Goal: Task Accomplishment & Management: Manage account settings

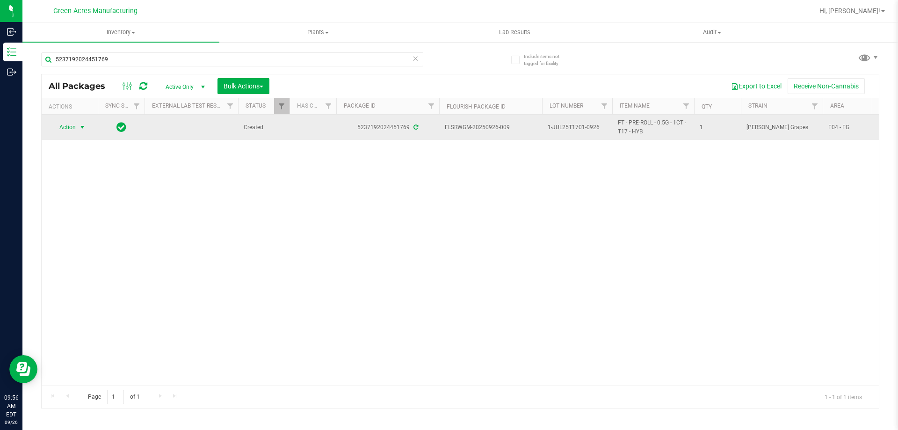
type input "5237192024451769"
click at [81, 131] on span "select" at bounding box center [82, 126] width 7 height 7
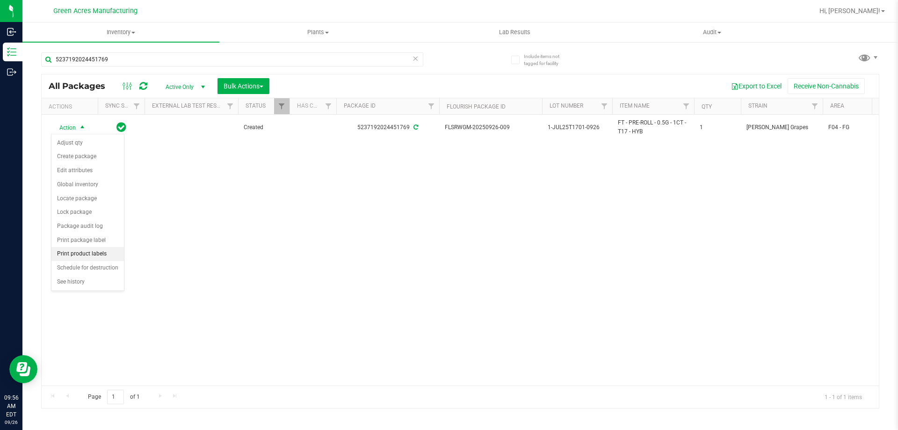
click at [94, 254] on li "Print product labels" at bounding box center [87, 254] width 72 height 14
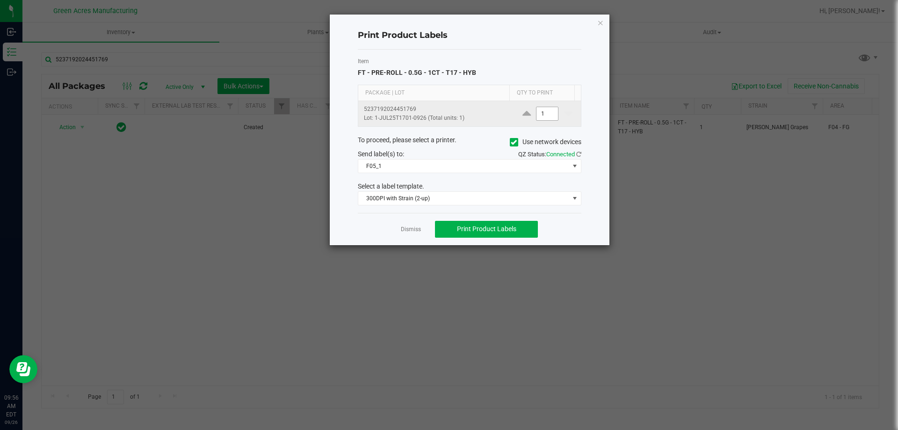
click at [551, 112] on input "1" at bounding box center [547, 113] width 22 height 13
type input "2"
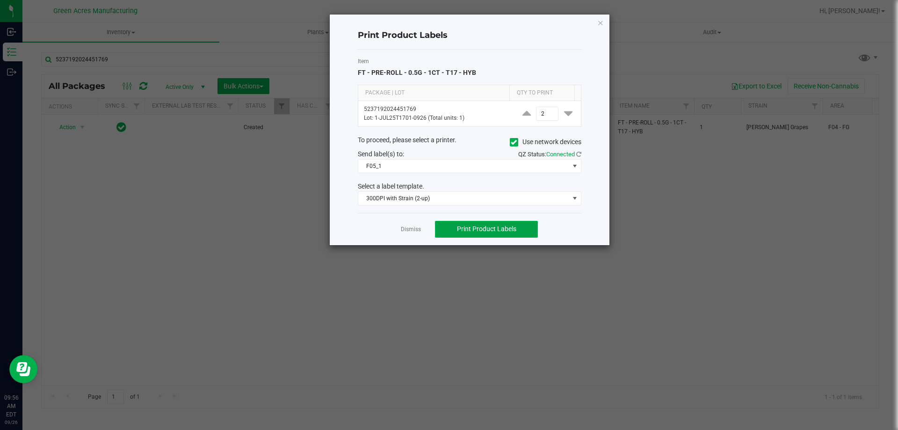
click at [514, 229] on span "Print Product Labels" at bounding box center [486, 228] width 59 height 7
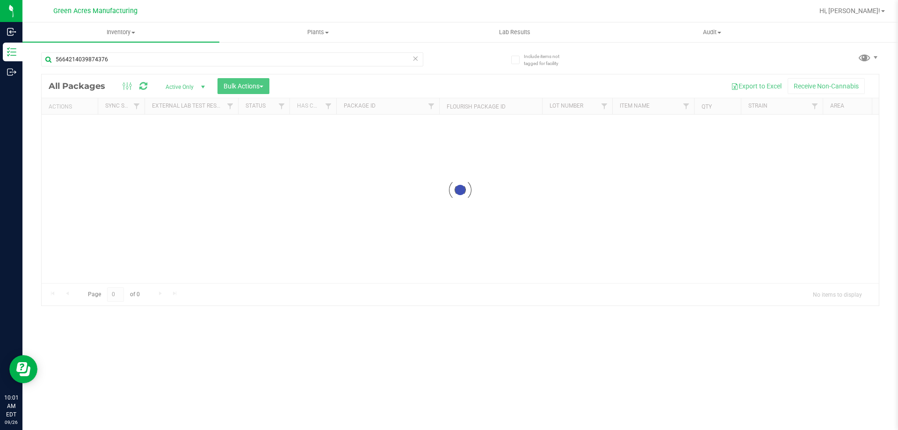
click at [416, 57] on icon at bounding box center [415, 57] width 7 height 11
click at [399, 57] on input "text" at bounding box center [232, 59] width 382 height 14
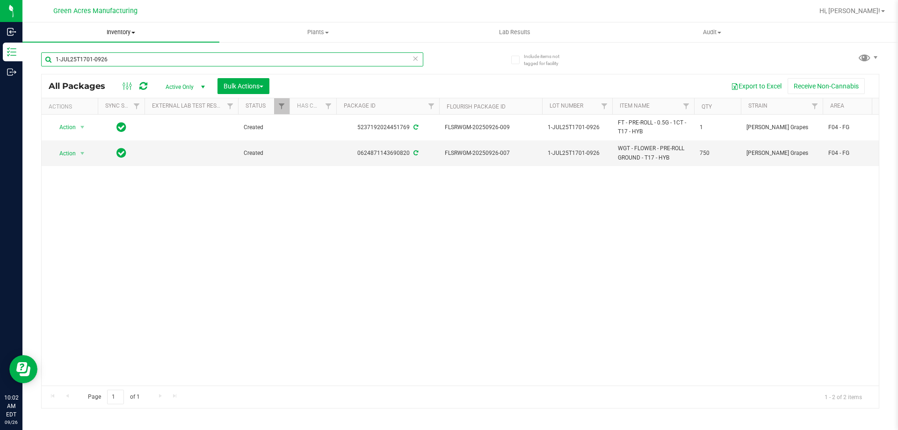
type input "1-JUL25T1701-0926"
click at [118, 36] on span "Inventory" at bounding box center [120, 32] width 197 height 8
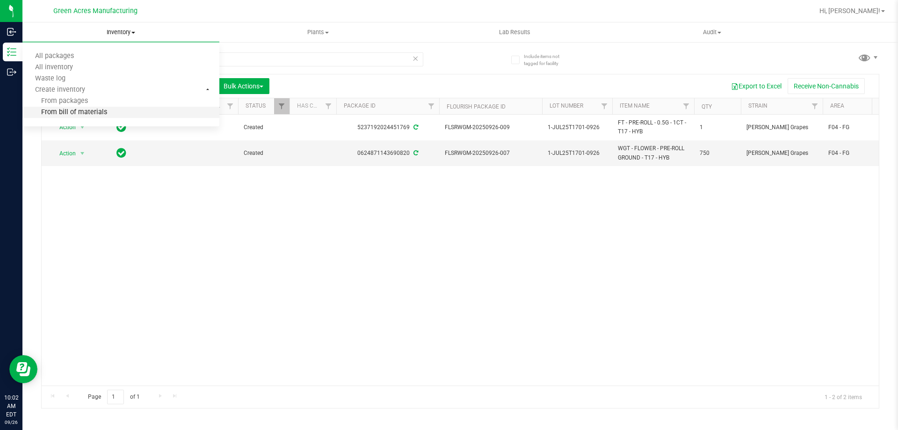
click at [107, 111] on li "From bill of materials" at bounding box center [120, 112] width 197 height 11
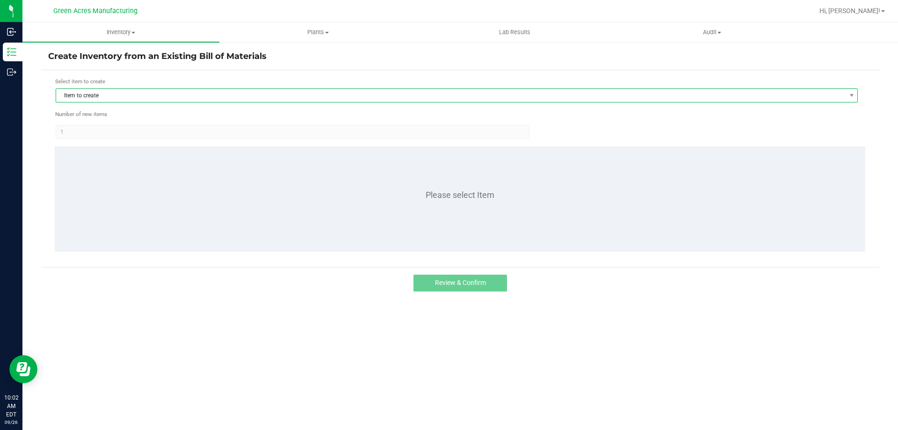
click at [231, 99] on span "Item to create" at bounding box center [450, 95] width 789 height 13
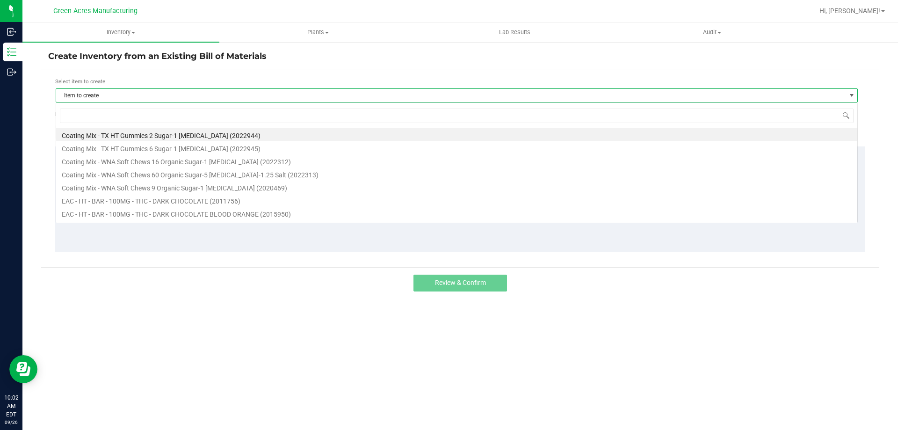
scroll to position [14, 802]
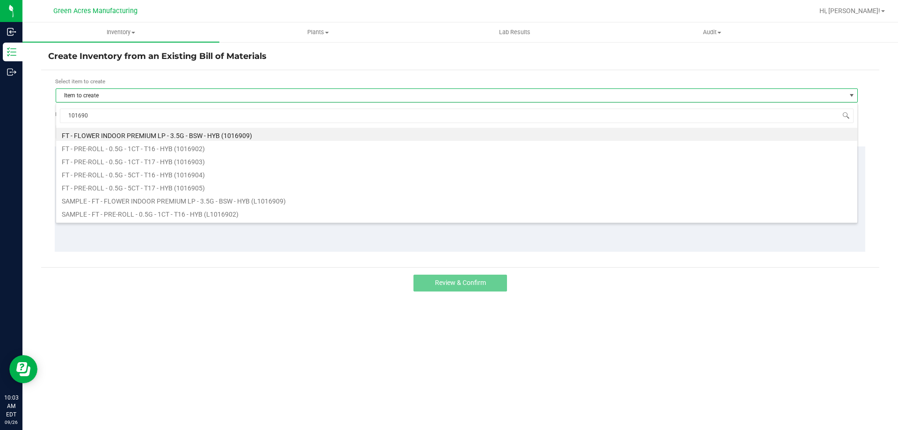
type input "1016903"
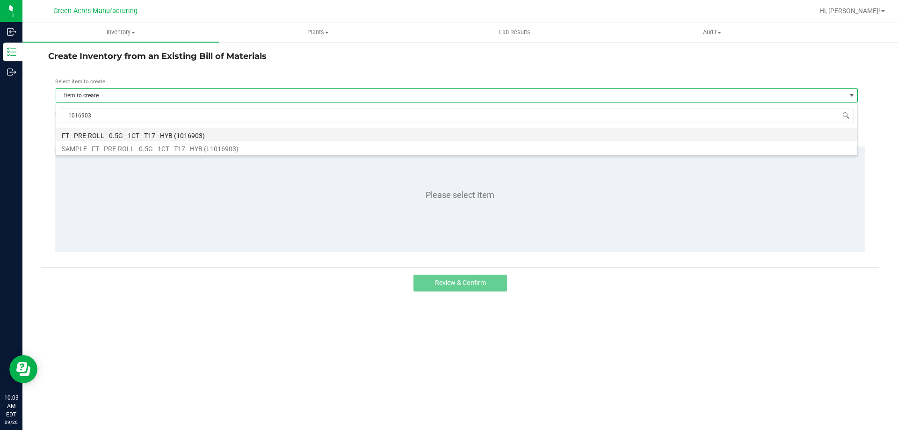
drag, startPoint x: 169, startPoint y: 136, endPoint x: 161, endPoint y: 134, distance: 7.8
click at [161, 134] on li "FT - PRE-ROLL - 0.5G - 1CT - T17 - HYB (1016903)" at bounding box center [456, 134] width 801 height 13
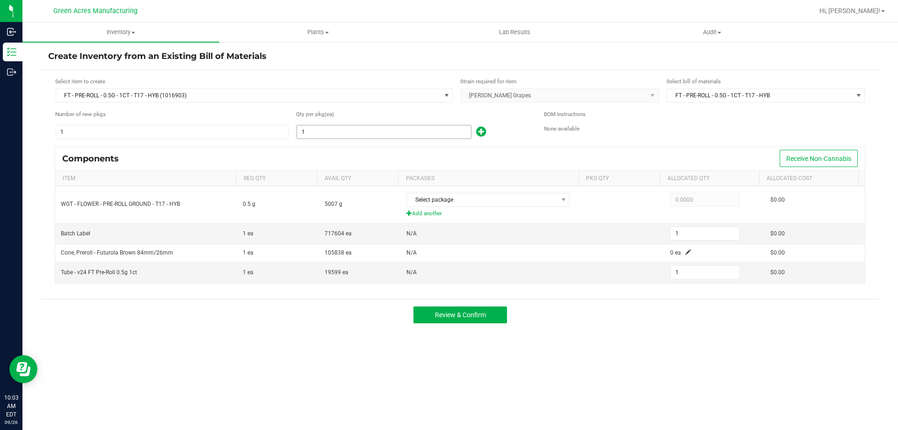
click at [321, 129] on input "1" at bounding box center [384, 131] width 174 height 13
type input "15"
type input "150"
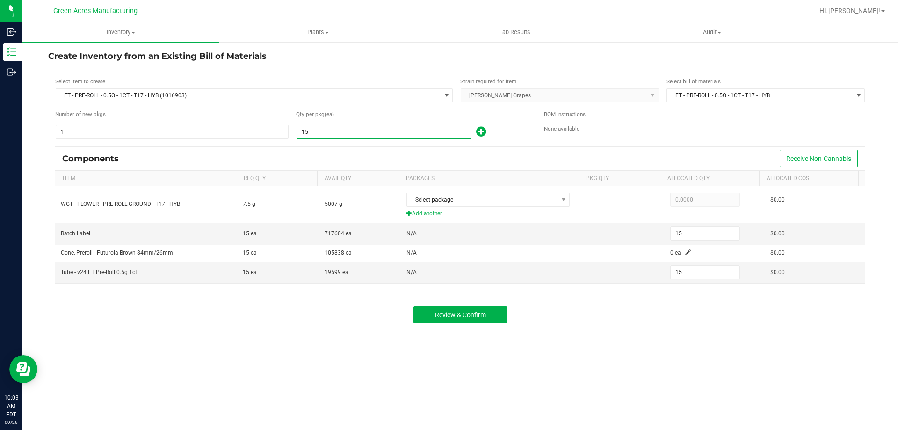
type input "150"
type input "1500"
type input "1,500"
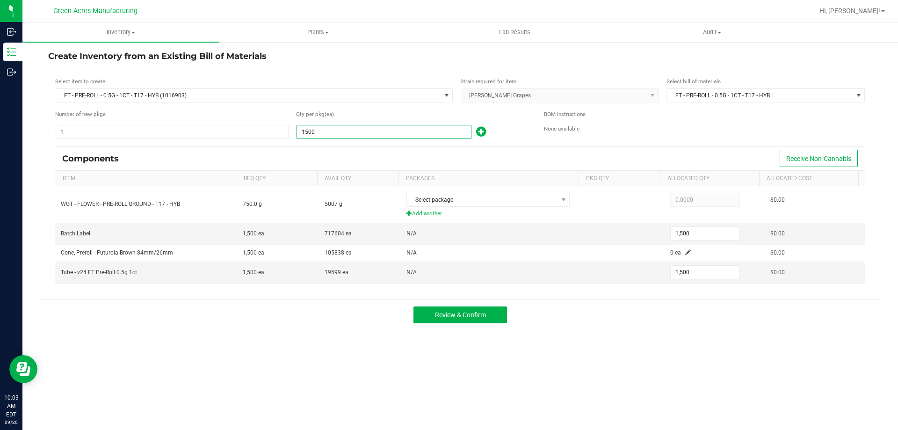
type input "1,500"
click at [364, 113] on div "Qty per pkg (ea)" at bounding box center [413, 114] width 234 height 9
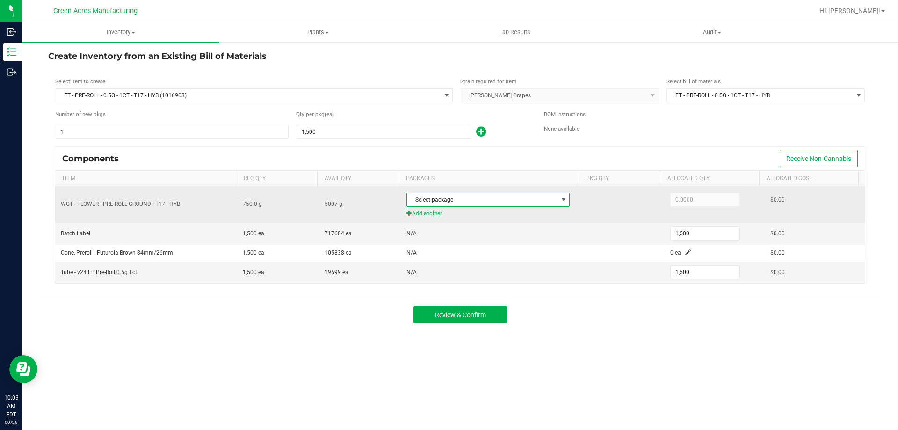
click at [505, 199] on span "Select package" at bounding box center [482, 199] width 151 height 13
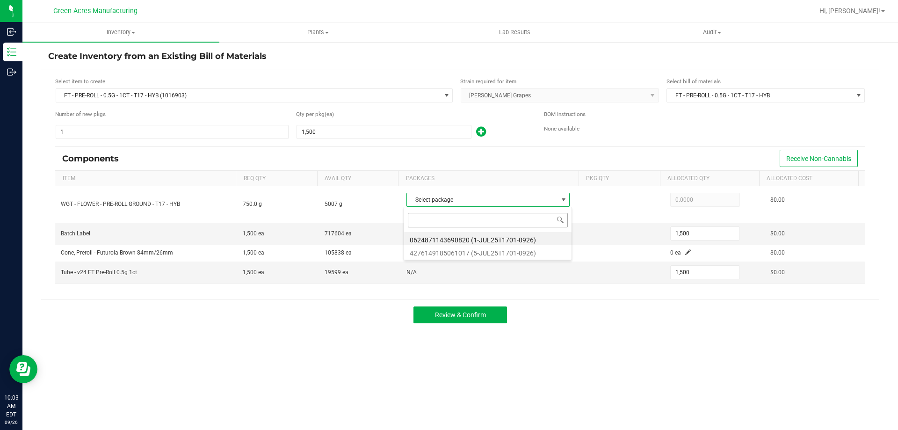
scroll to position [14, 161]
click at [525, 236] on li "0624871143690820 (1-JUL25T1701-0926)" at bounding box center [487, 238] width 167 height 13
type input "750.0000"
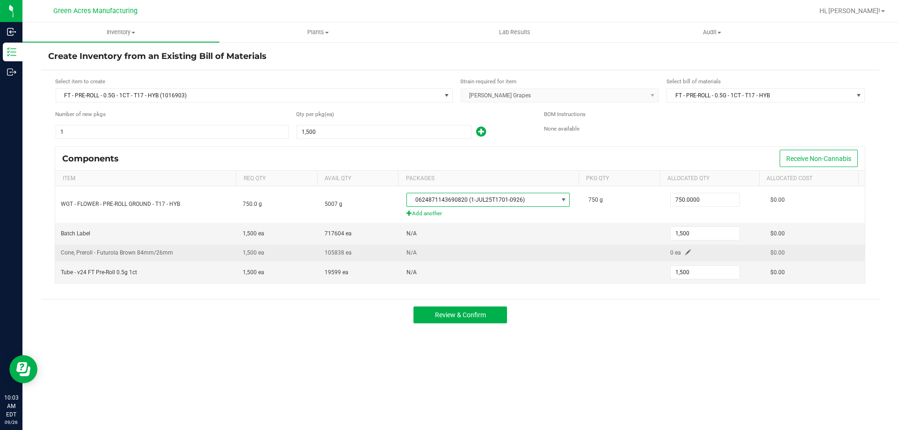
click at [685, 252] on span at bounding box center [688, 252] width 6 height 6
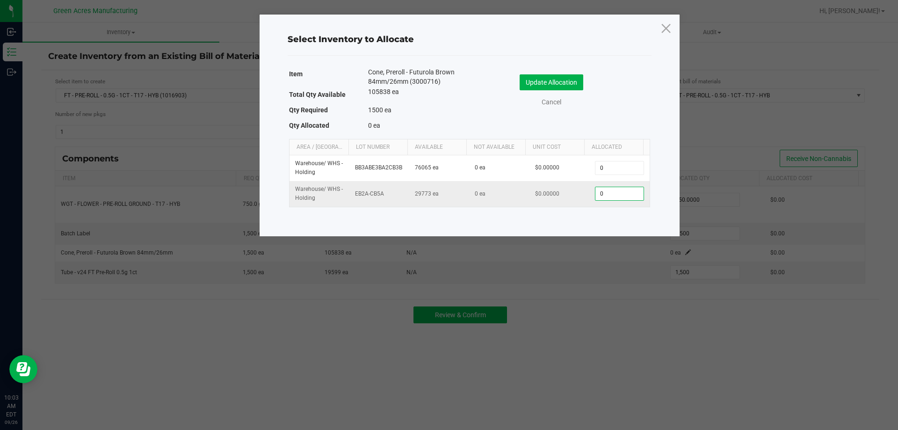
click at [609, 189] on input "0" at bounding box center [619, 193] width 48 height 13
type input "1,500"
click at [564, 85] on button "Update Allocation" at bounding box center [552, 82] width 64 height 16
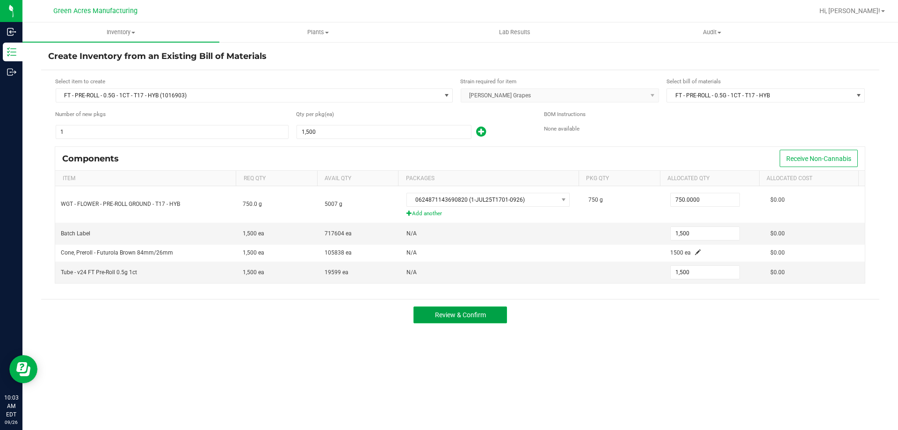
click at [483, 309] on button "Review & Confirm" at bounding box center [460, 314] width 94 height 17
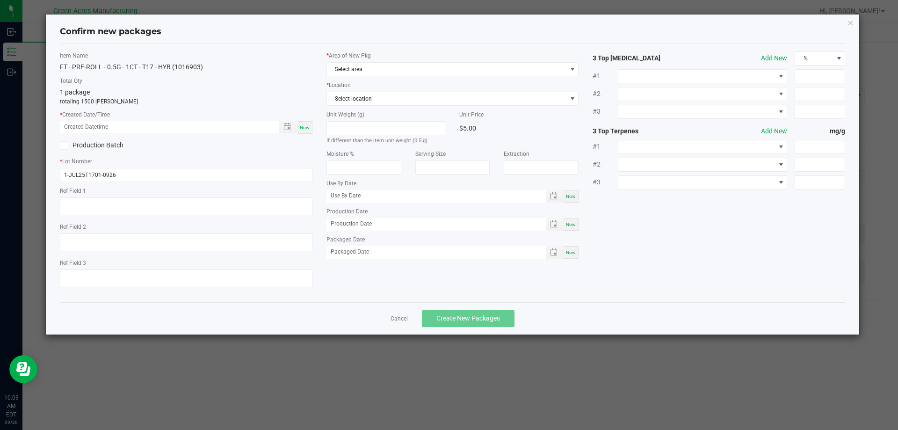
click at [307, 128] on span "Now" at bounding box center [305, 127] width 10 height 5
type input "[DATE] 10:03 AM"
click at [375, 74] on span "Select area" at bounding box center [447, 69] width 240 height 13
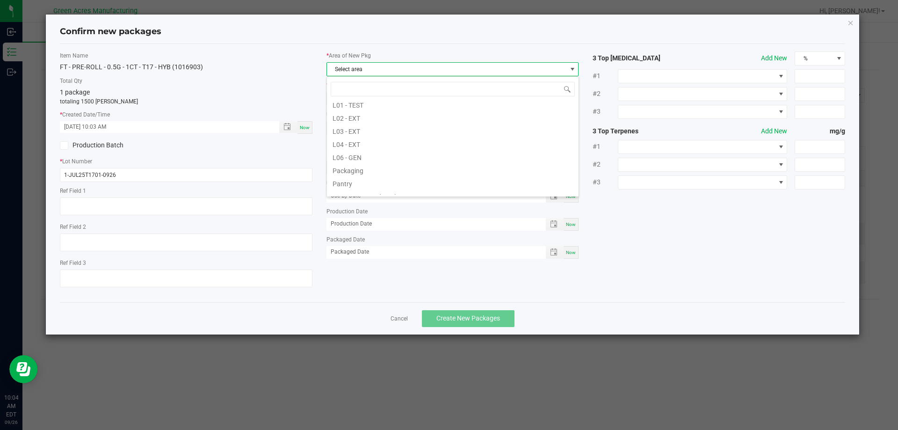
scroll to position [234, 0]
click at [387, 147] on li "Pantry / Secured Vault" at bounding box center [453, 148] width 252 height 13
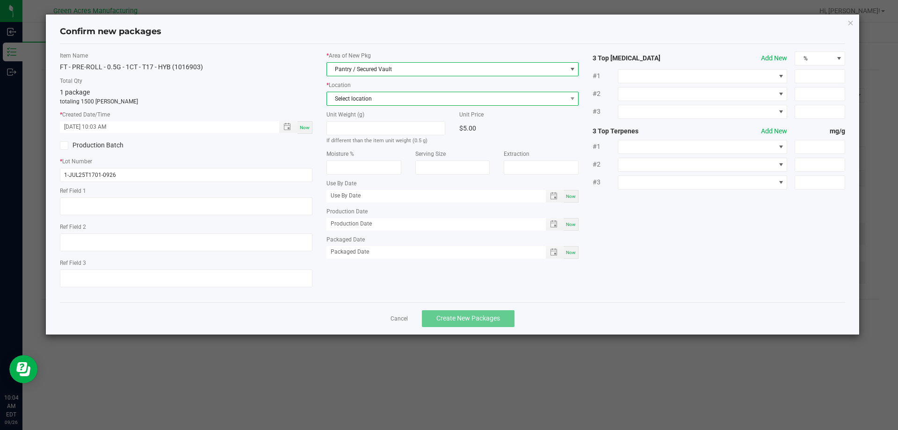
click at [387, 101] on span "Select location" at bounding box center [447, 98] width 240 height 13
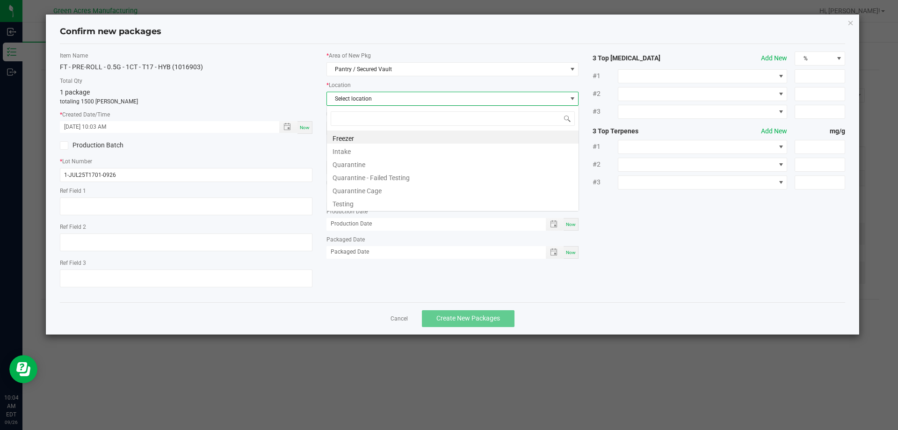
scroll to position [14, 253]
click at [369, 151] on li "Intake" at bounding box center [453, 150] width 252 height 13
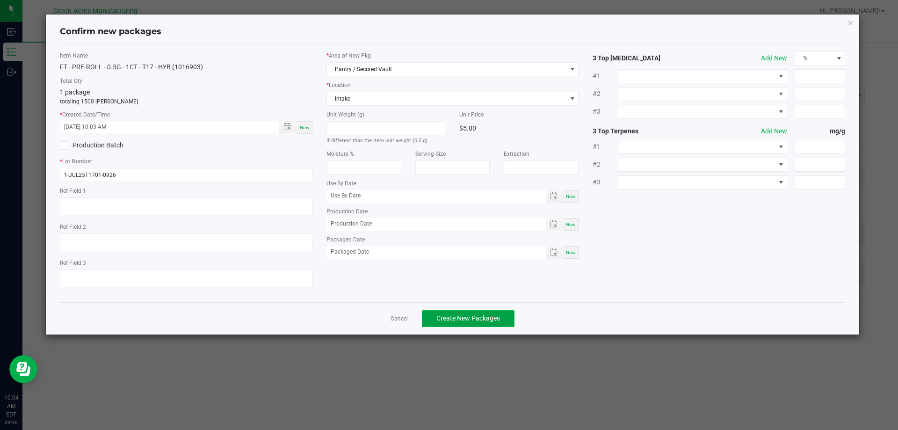
click at [495, 314] on span "Create New Packages" at bounding box center [468, 317] width 64 height 7
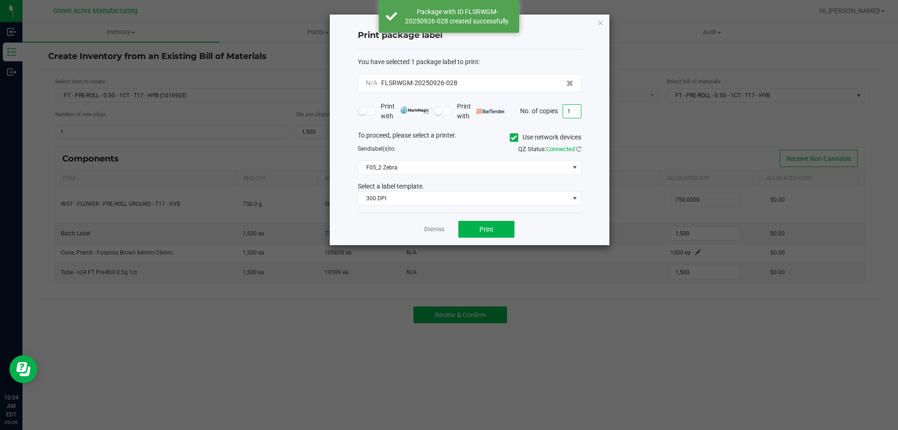
click at [573, 112] on input "1" at bounding box center [572, 111] width 18 height 13
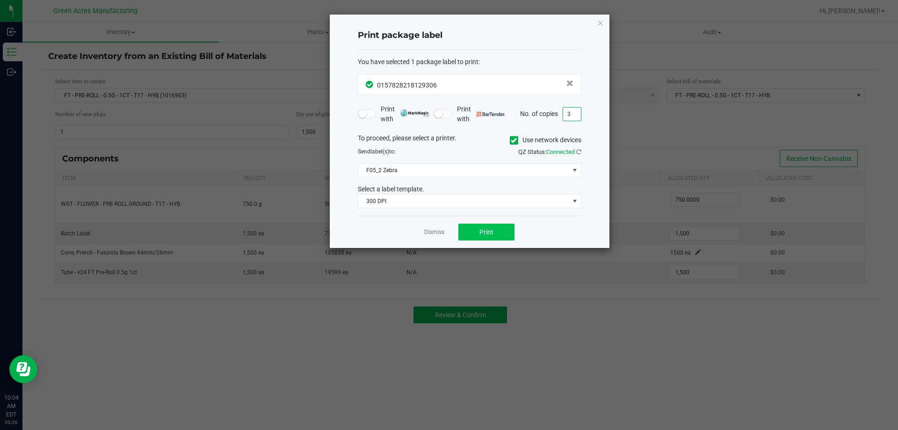
type input "3"
click at [475, 227] on button "Print" at bounding box center [486, 232] width 56 height 17
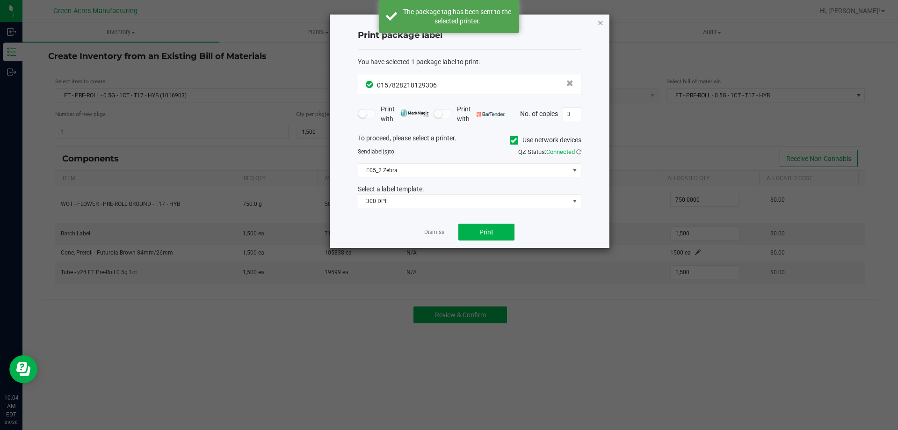
click at [601, 23] on icon "button" at bounding box center [600, 22] width 7 height 11
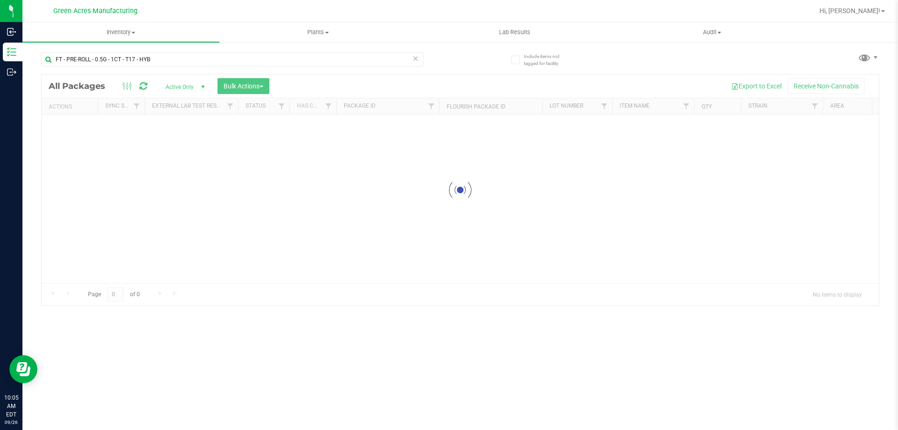
click at [417, 60] on icon at bounding box center [415, 57] width 7 height 11
click at [368, 60] on input "text" at bounding box center [232, 59] width 382 height 14
type input "1-JUL25T1701-0926"
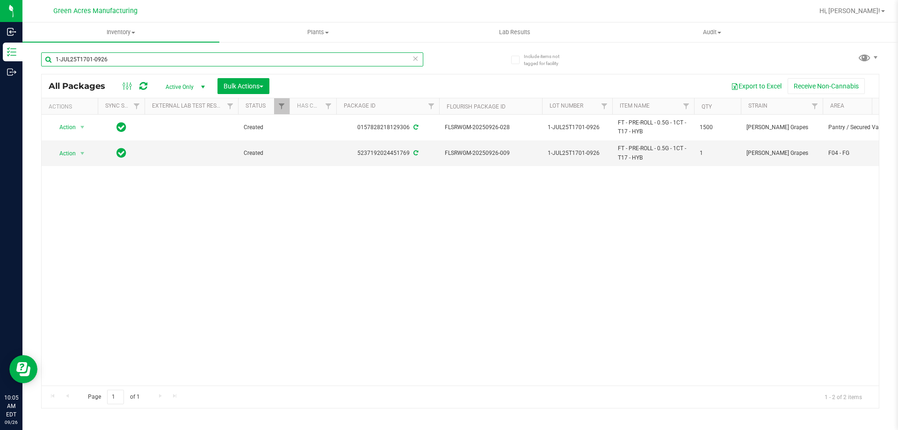
click at [408, 58] on input "1-JUL25T1701-0926" at bounding box center [232, 59] width 382 height 14
click at [407, 58] on input "1-JUL25T1701-0926" at bounding box center [232, 59] width 382 height 14
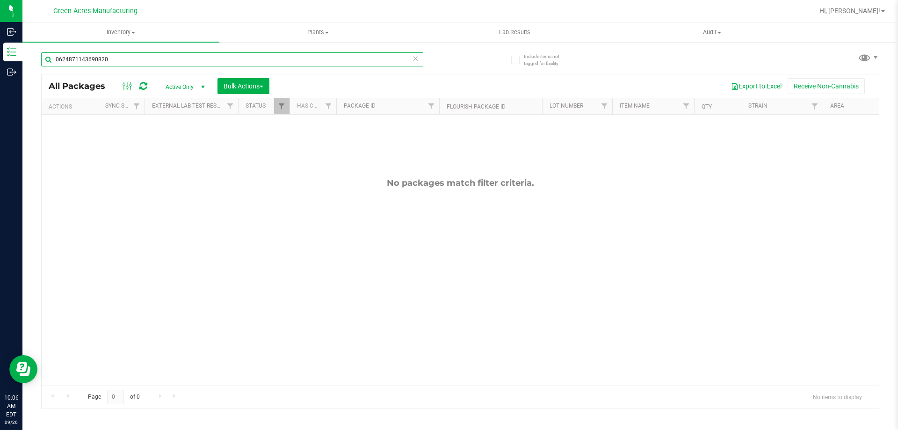
type input "0624871143690820"
click at [414, 60] on icon at bounding box center [415, 57] width 7 height 11
click at [406, 60] on input "text" at bounding box center [232, 59] width 382 height 14
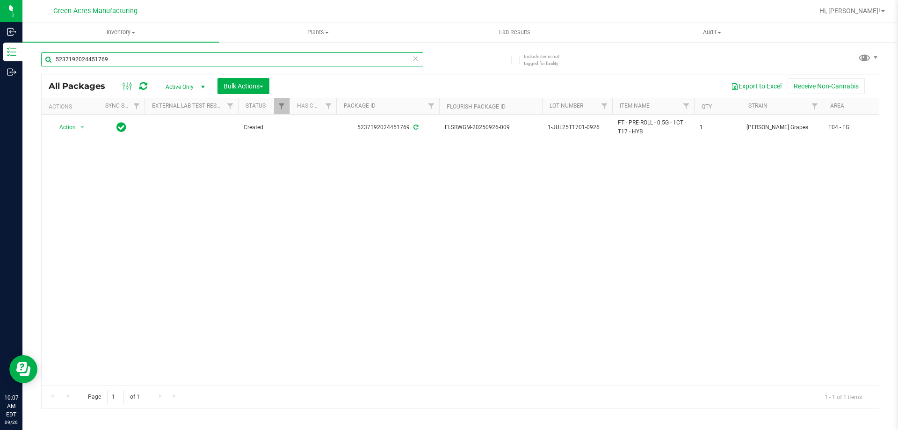
type input "5237192024451769"
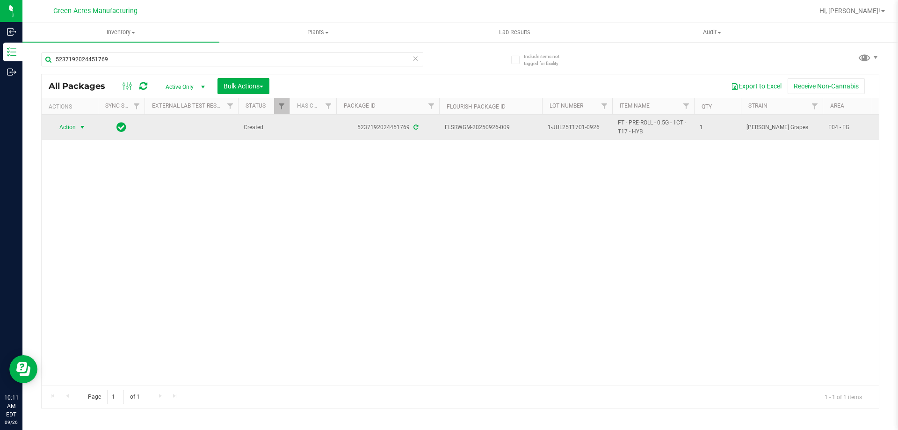
click at [86, 126] on span "select" at bounding box center [82, 126] width 7 height 7
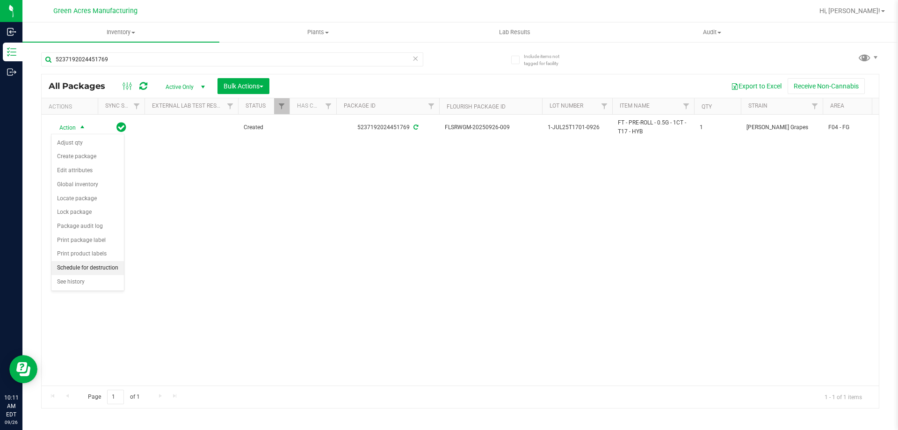
click at [95, 267] on li "Schedule for destruction" at bounding box center [87, 268] width 72 height 14
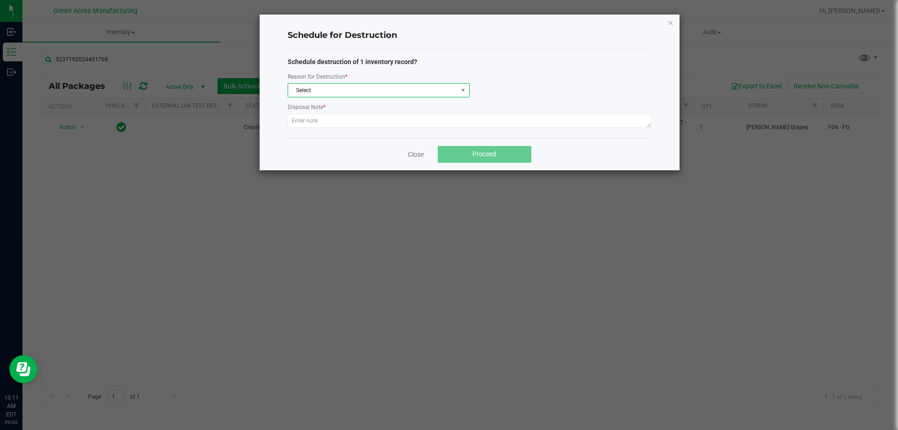
click at [345, 88] on span "Select" at bounding box center [372, 90] width 169 height 13
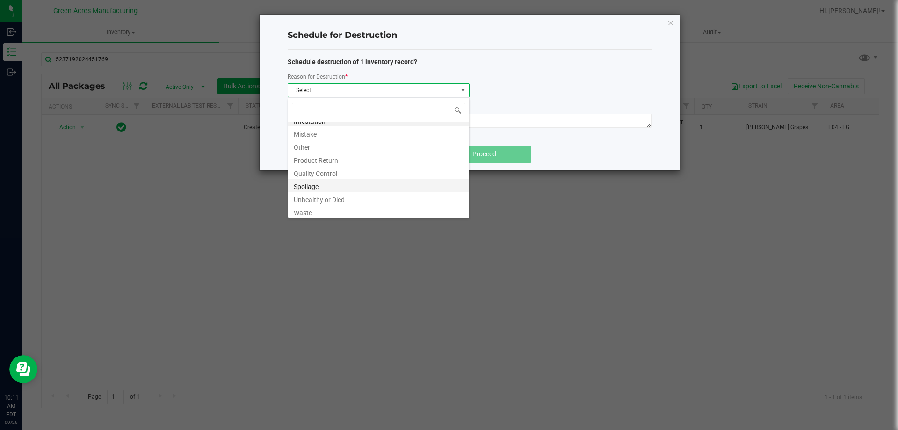
scroll to position [11, 0]
click at [322, 212] on li "Waste" at bounding box center [378, 208] width 181 height 13
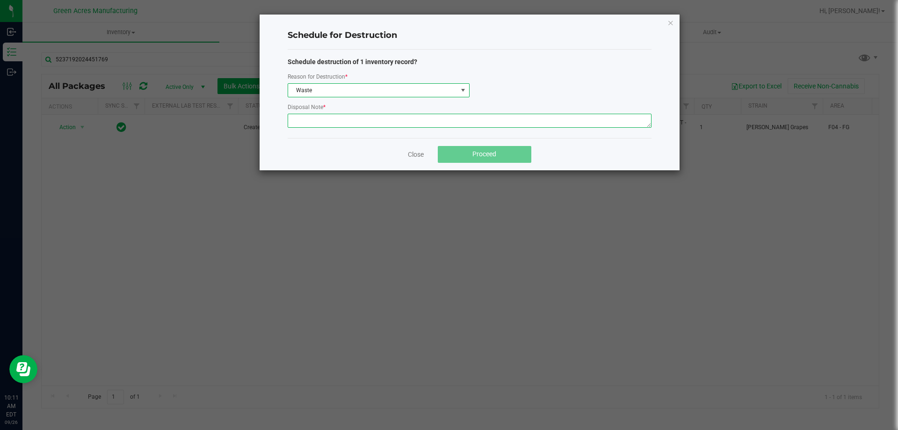
click at [306, 120] on textarea at bounding box center [470, 121] width 364 height 14
paste textarea "WASTE FROM FLEXPAK PRODUCTION/PACKING"
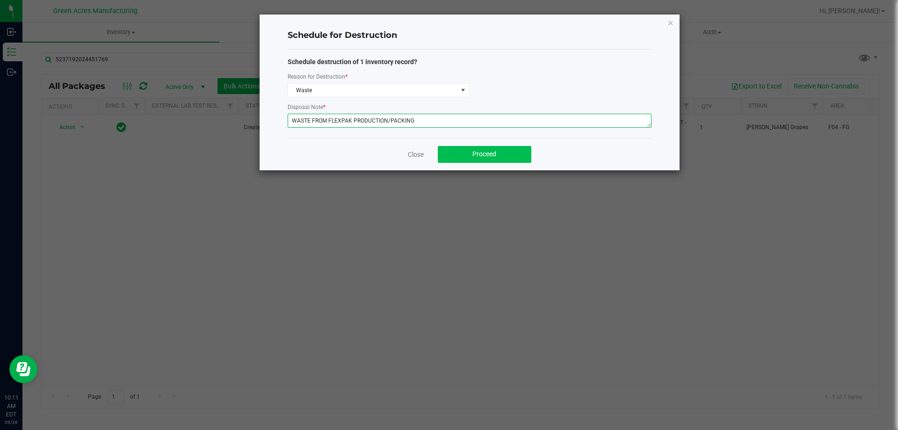
type textarea "WASTE FROM FLEXPAK PRODUCTION/PACKING"
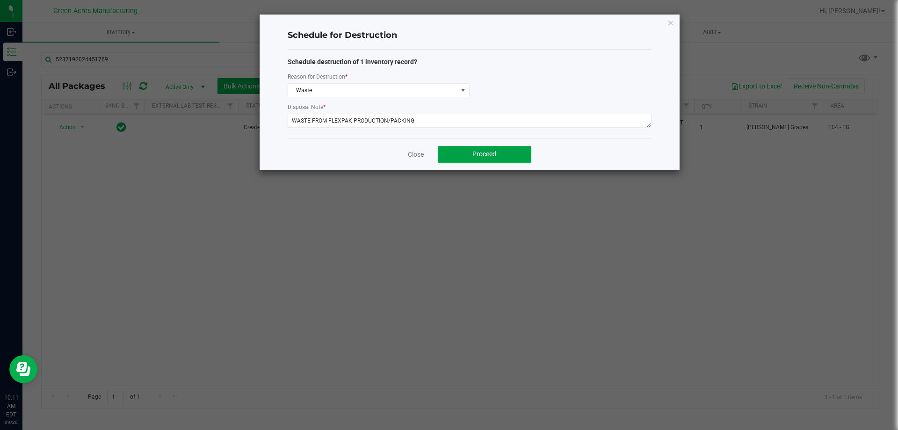
click at [499, 153] on button "Proceed" at bounding box center [485, 154] width 94 height 17
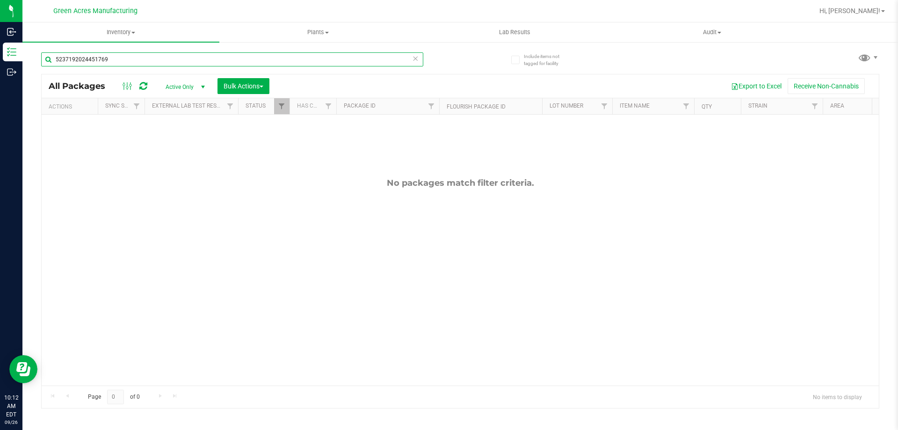
click at [145, 56] on input "5237192024451769" at bounding box center [232, 59] width 382 height 14
click at [415, 59] on icon at bounding box center [415, 57] width 7 height 11
click at [399, 65] on input "text" at bounding box center [232, 59] width 382 height 14
type input "1-JUL25T1701-0926"
